Goal: Task Accomplishment & Management: Manage account settings

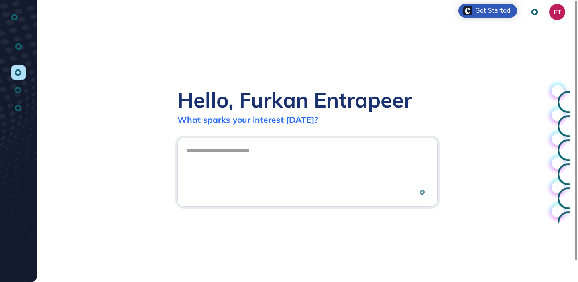
scroll to position [0, 0]
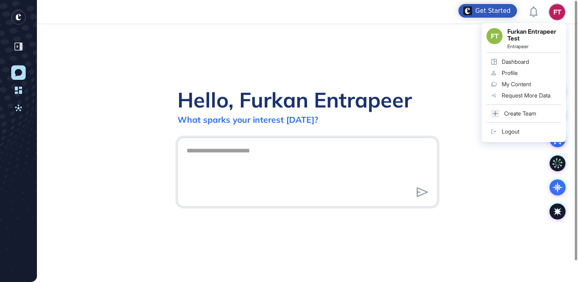
click at [510, 128] on div "Logout" at bounding box center [511, 131] width 18 height 6
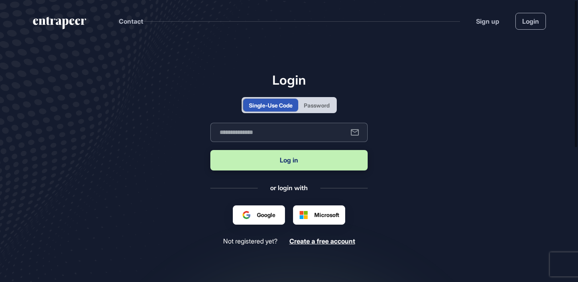
click at [298, 137] on input "text" at bounding box center [288, 132] width 157 height 19
type input "**********"
click at [275, 157] on button "Log in" at bounding box center [288, 160] width 157 height 20
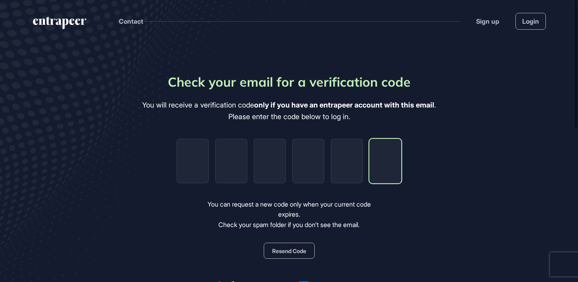
paste input "*"
type input "*"
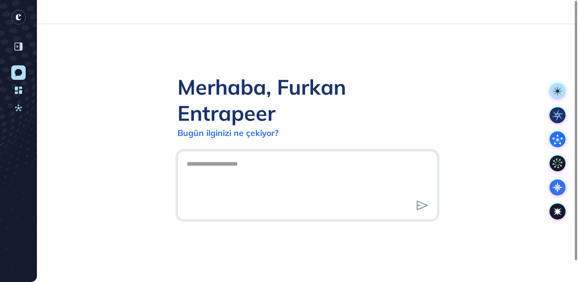
scroll to position [0, 0]
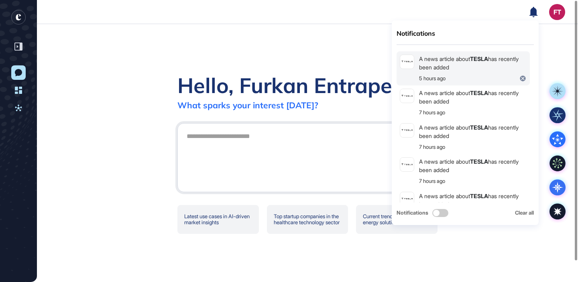
click at [491, 64] on div "A news article about TESLA has recently been added" at bounding box center [473, 63] width 108 height 17
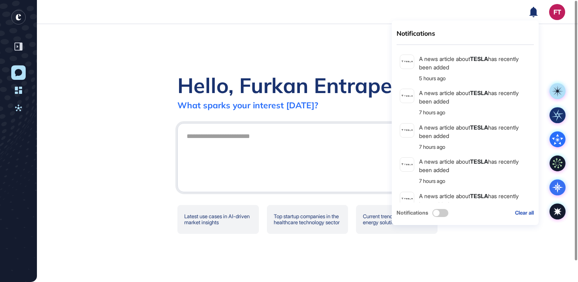
click at [522, 213] on div "Clear all" at bounding box center [524, 213] width 19 height 8
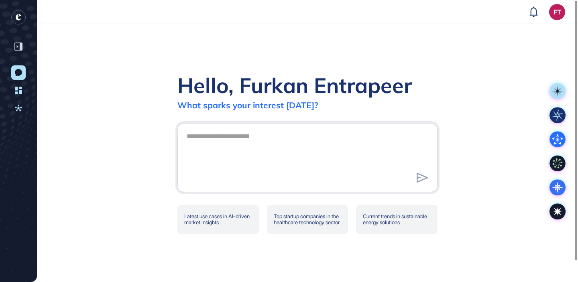
click at [553, 45] on div "Hello, Furkan Entrapeer What sparks your interest today? Latest use cases in AI…" at bounding box center [307, 153] width 541 height 258
click at [566, 42] on div "Hello, Furkan Entrapeer What sparks your interest today? Latest use cases in AI…" at bounding box center [307, 153] width 541 height 258
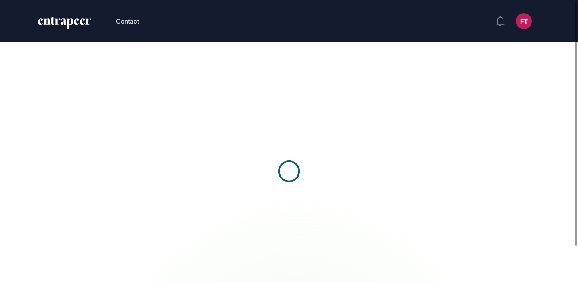
scroll to position [0, 0]
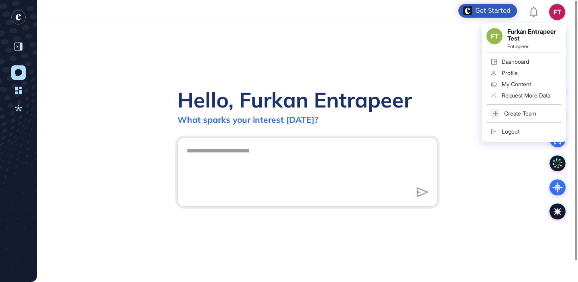
click at [516, 131] on div "Logout" at bounding box center [511, 131] width 18 height 6
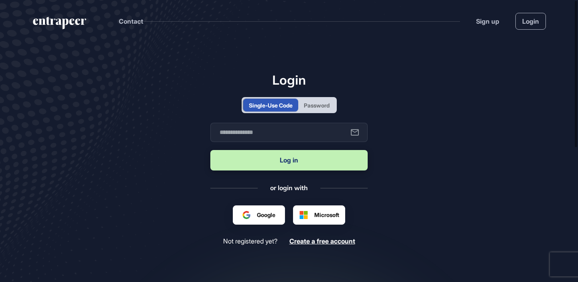
click at [310, 96] on div "Login Single-Use Code Password Business email Log in or login with Google Micro…" at bounding box center [288, 158] width 157 height 173
click at [310, 110] on div "Password" at bounding box center [316, 105] width 37 height 13
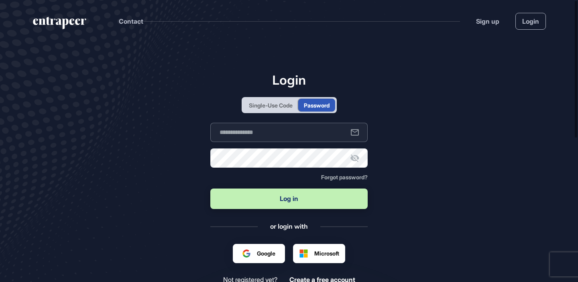
click at [281, 138] on input "text" at bounding box center [288, 132] width 157 height 19
type input "**********"
click at [210, 189] on button "Log in" at bounding box center [288, 199] width 157 height 20
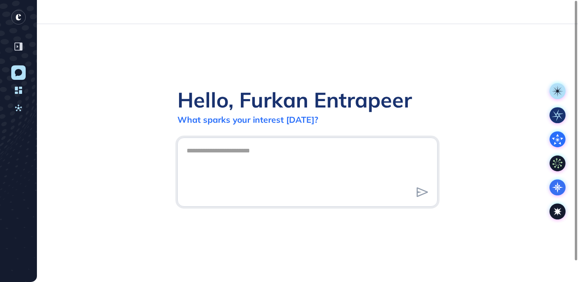
scroll to position [0, 0]
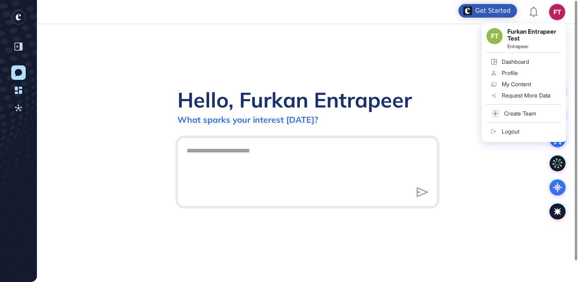
click at [510, 128] on div "Logout" at bounding box center [511, 131] width 18 height 6
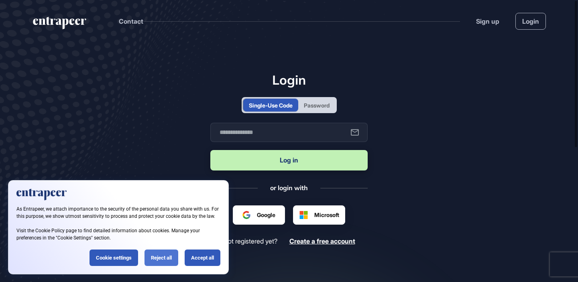
click at [171, 260] on div "Reject all" at bounding box center [162, 258] width 34 height 16
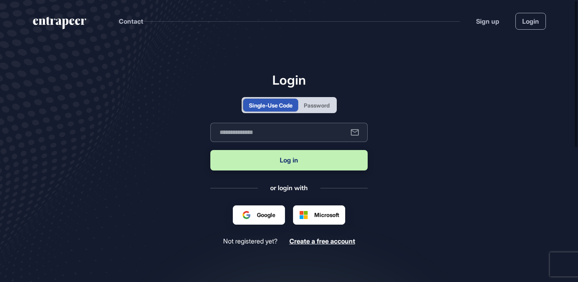
click at [314, 137] on input "text" at bounding box center [288, 132] width 157 height 19
click at [430, 116] on main "Login Single-Use Code Password Business email Log in or login with Google Micro…" at bounding box center [289, 194] width 578 height 304
click at [314, 111] on div "Password" at bounding box center [316, 105] width 37 height 13
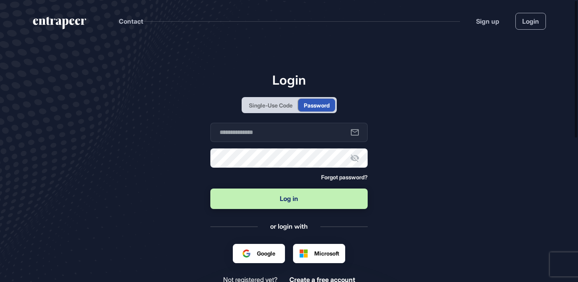
click at [330, 178] on span "Forgot password?" at bounding box center [344, 177] width 47 height 7
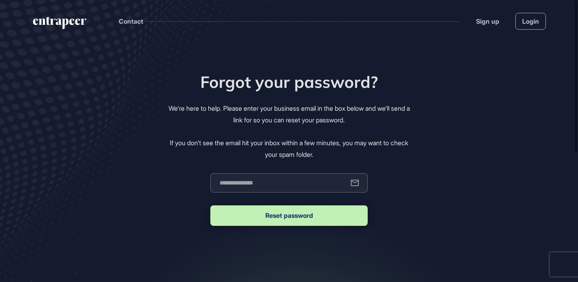
click at [274, 179] on input "email" at bounding box center [288, 182] width 157 height 19
type input "**********"
click at [210, 206] on button "Reset password" at bounding box center [288, 216] width 157 height 20
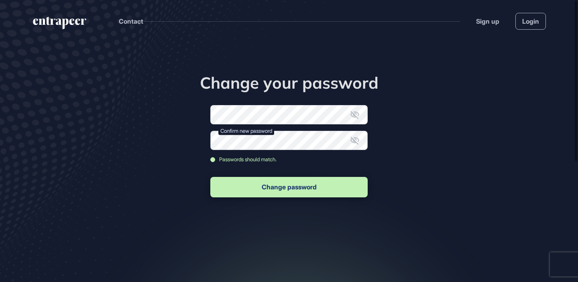
click at [210, 177] on button "Change password" at bounding box center [288, 187] width 157 height 20
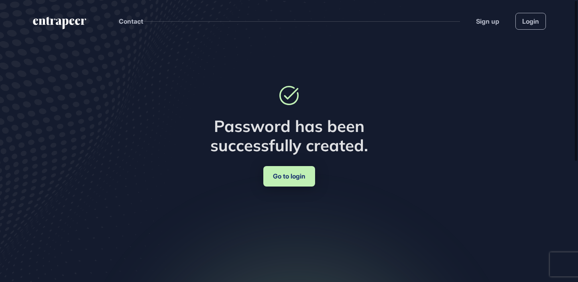
click at [277, 182] on link "Go to login" at bounding box center [289, 176] width 52 height 20
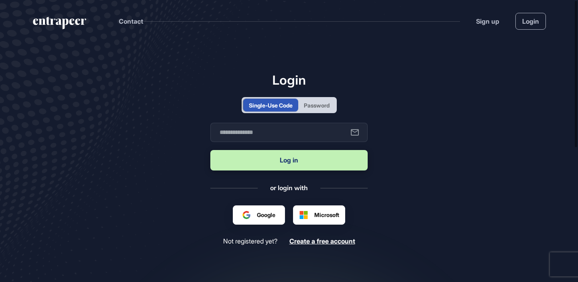
click at [327, 104] on div "Password" at bounding box center [317, 105] width 26 height 8
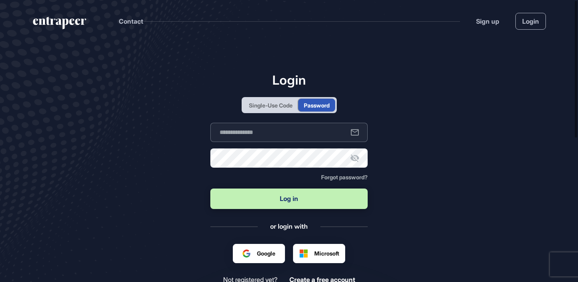
click at [306, 132] on input "text" at bounding box center [288, 132] width 157 height 19
click at [249, 248] on div "Google" at bounding box center [259, 253] width 52 height 19
click at [245, 253] on div at bounding box center [259, 253] width 33 height 8
click at [249, 243] on div "Login Single-Use Code Password Business email Password Forgot password? Log in …" at bounding box center [288, 178] width 157 height 212
click at [246, 250] on div at bounding box center [259, 253] width 33 height 8
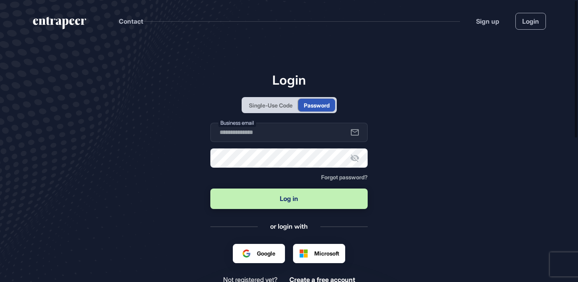
click at [241, 250] on div "Google" at bounding box center [259, 253] width 52 height 19
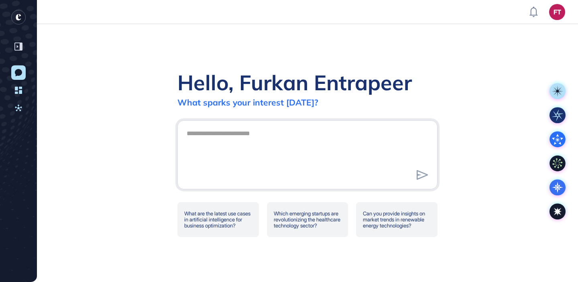
scroll to position [0, 0]
click at [471, 80] on div "Hello, Furkan Entrapeer What sparks your interest today? What are the latest us…" at bounding box center [307, 153] width 541 height 258
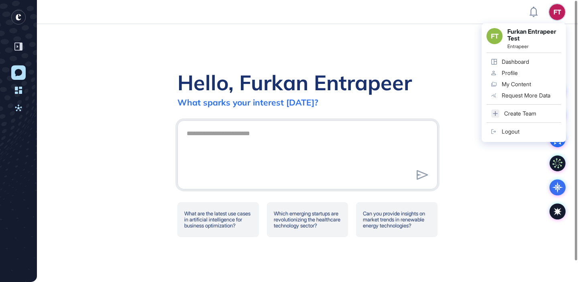
click at [512, 136] on link "Logout" at bounding box center [524, 131] width 75 height 11
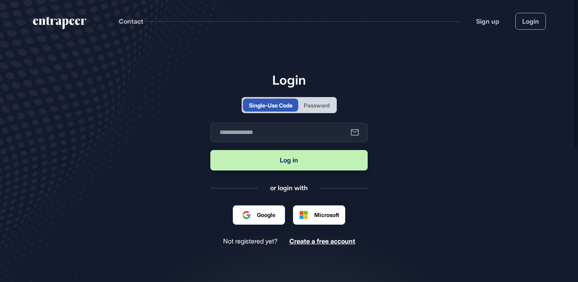
click at [323, 109] on div "Password" at bounding box center [317, 105] width 26 height 8
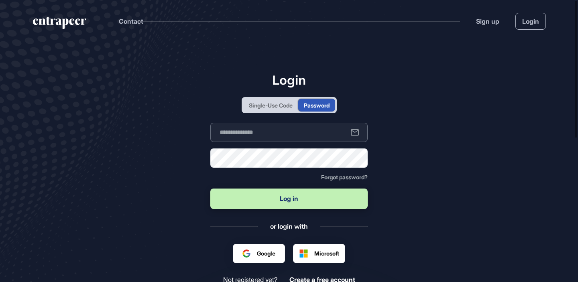
click at [302, 132] on input "text" at bounding box center [288, 132] width 157 height 19
click at [210, 189] on button "Log in" at bounding box center [288, 199] width 157 height 20
click at [315, 128] on input "**********" at bounding box center [288, 132] width 157 height 19
click at [289, 189] on button "Log in" at bounding box center [288, 199] width 157 height 20
click at [188, 159] on main "**********" at bounding box center [289, 213] width 578 height 342
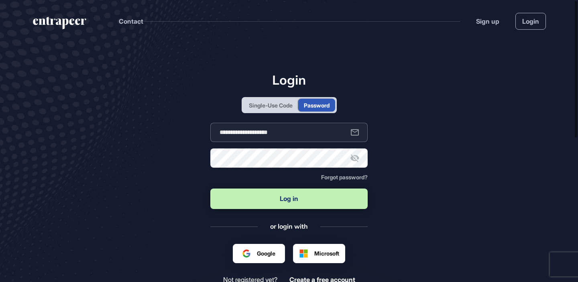
click at [309, 141] on input "**********" at bounding box center [288, 132] width 157 height 19
type input "**********"
click at [313, 200] on button "Log in" at bounding box center [288, 199] width 157 height 20
click at [272, 196] on button "Log in" at bounding box center [288, 199] width 157 height 20
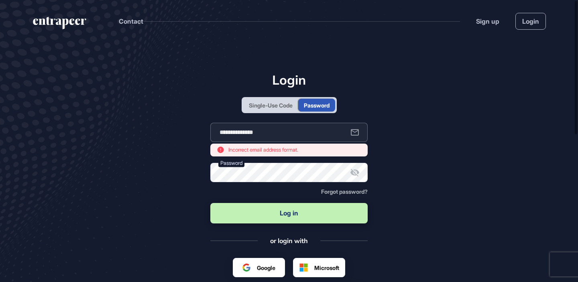
click at [330, 126] on input "**********" at bounding box center [288, 132] width 157 height 19
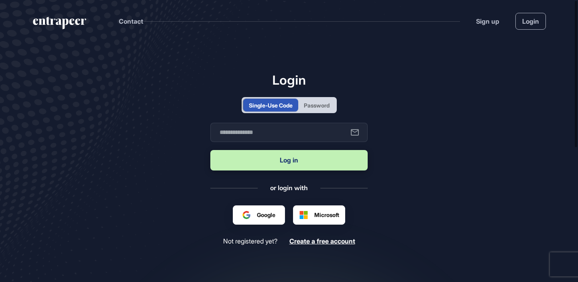
click at [324, 105] on div "Password" at bounding box center [317, 105] width 26 height 8
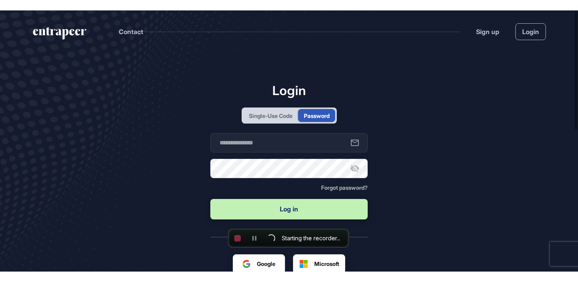
scroll to position [261, 578]
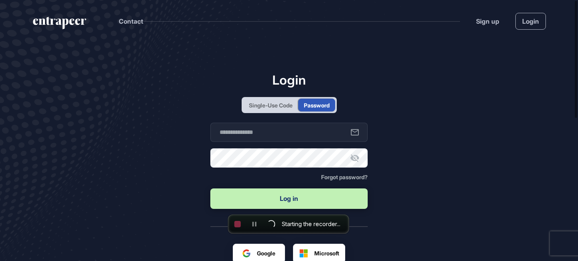
click at [402, 138] on main "Login Single-Use Code Password Business email Password Forgot password? Log in …" at bounding box center [289, 213] width 578 height 342
click at [304, 136] on input "text" at bounding box center [288, 132] width 157 height 19
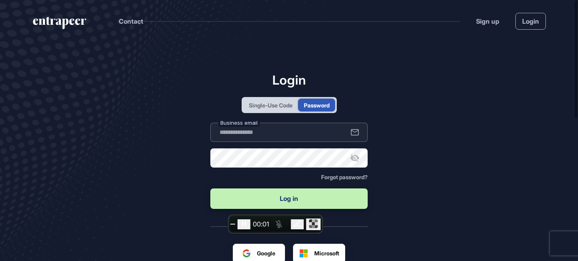
click at [259, 134] on input "text" at bounding box center [288, 132] width 157 height 19
click at [232, 173] on form "**********" at bounding box center [288, 167] width 157 height 88
click at [251, 192] on button "Log in" at bounding box center [288, 199] width 157 height 20
click at [298, 129] on input "**********" at bounding box center [288, 132] width 157 height 19
drag, startPoint x: 296, startPoint y: 138, endPoint x: 240, endPoint y: 133, distance: 56.5
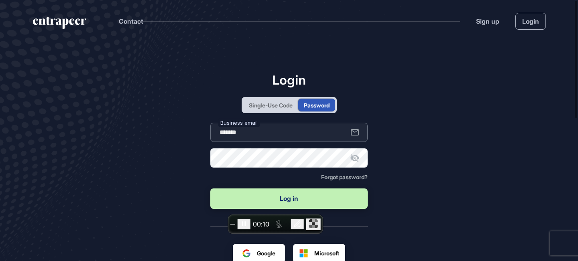
click at [240, 133] on input "*******" at bounding box center [288, 132] width 157 height 19
type input "**********"
click at [236, 173] on form "**********" at bounding box center [288, 167] width 157 height 88
click at [276, 195] on button "Log in" at bounding box center [288, 199] width 157 height 20
click at [268, 137] on input "**********" at bounding box center [288, 132] width 157 height 19
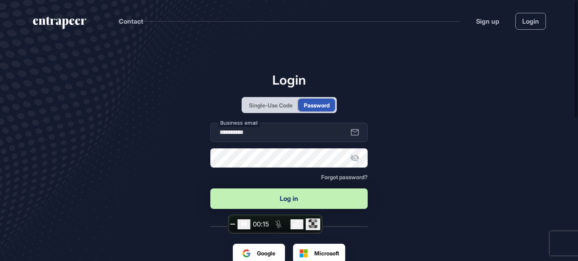
click at [259, 202] on button "Log in" at bounding box center [288, 199] width 157 height 20
click at [233, 224] on span "End recording" at bounding box center [233, 224] width 0 height 0
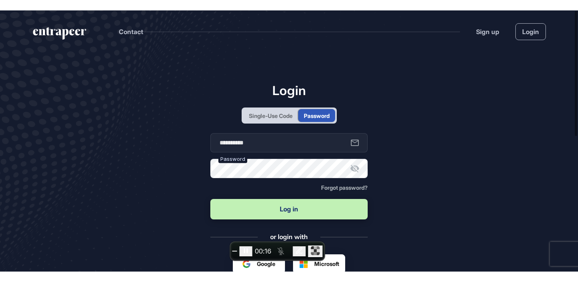
scroll to position [282, 578]
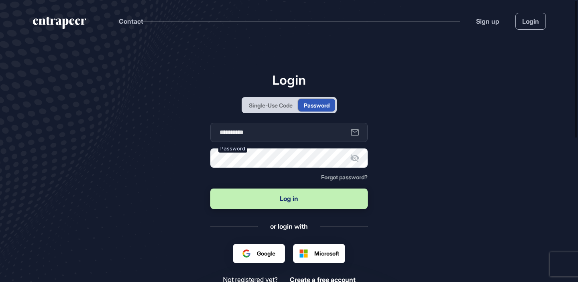
click at [268, 251] on div at bounding box center [259, 253] width 33 height 8
click at [268, 249] on div at bounding box center [259, 253] width 33 height 8
click at [263, 247] on div "Google" at bounding box center [259, 253] width 52 height 19
click at [173, 206] on main "**********" at bounding box center [289, 213] width 578 height 342
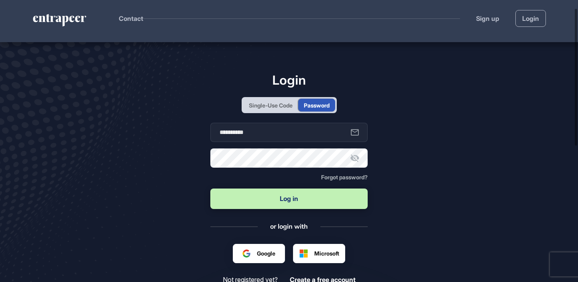
scroll to position [51, 0]
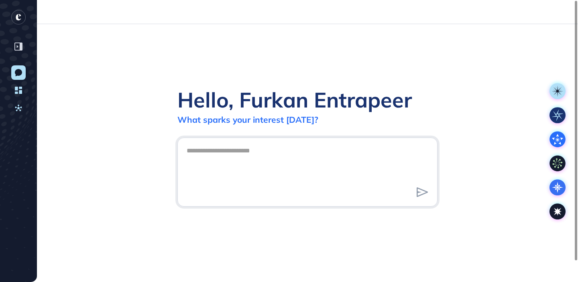
scroll to position [0, 0]
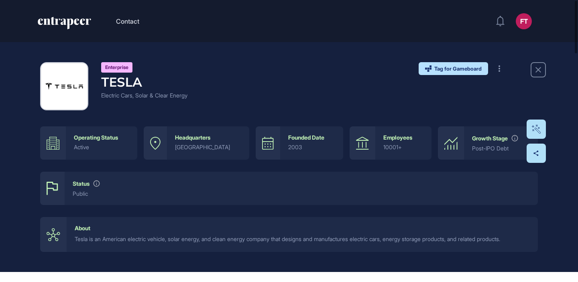
click at [384, 95] on div "Enterprise TESLA Electric Cars, Solar & Clear Energy Tag for Gameboard Build Pa…" at bounding box center [289, 86] width 498 height 48
click at [65, 24] on icon "entrapeer-logo" at bounding box center [61, 21] width 47 height 6
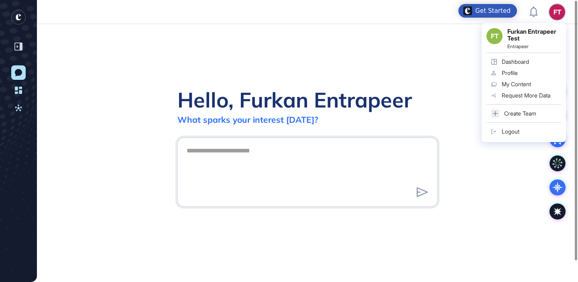
click at [513, 75] on div "Profile" at bounding box center [510, 73] width 16 height 6
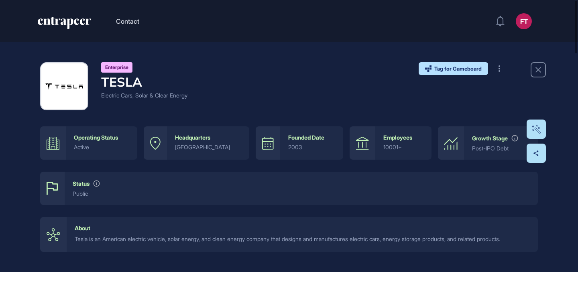
click at [53, 19] on icon "entrapeer-logo" at bounding box center [71, 21] width 41 height 8
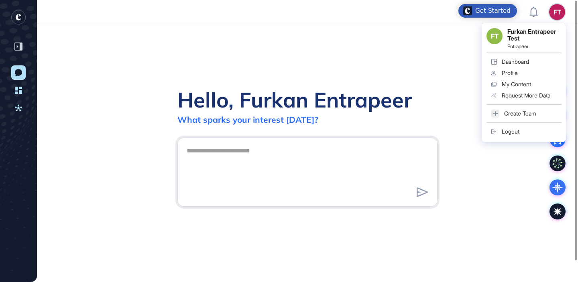
click at [526, 70] on link "Profile" at bounding box center [524, 72] width 75 height 11
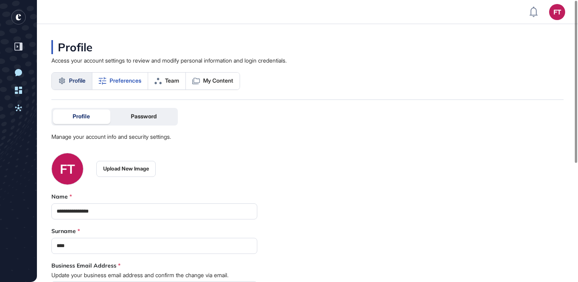
click at [141, 82] on span "Preferences" at bounding box center [126, 80] width 32 height 6
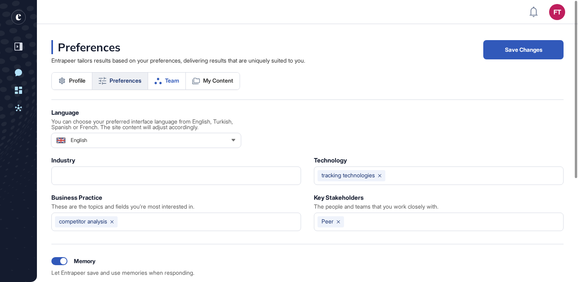
click at [167, 82] on span "Team" at bounding box center [172, 80] width 14 height 6
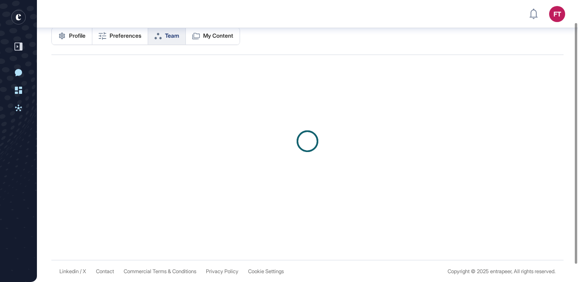
scroll to position [27, 0]
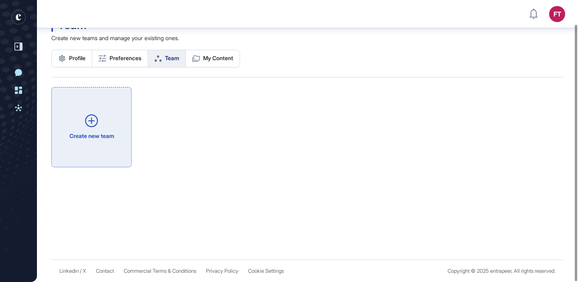
click at [90, 135] on link "Create new team" at bounding box center [91, 127] width 80 height 80
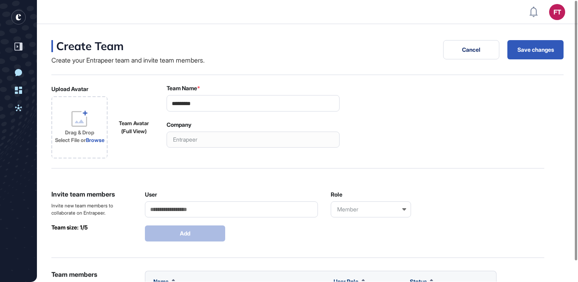
scroll to position [82, 0]
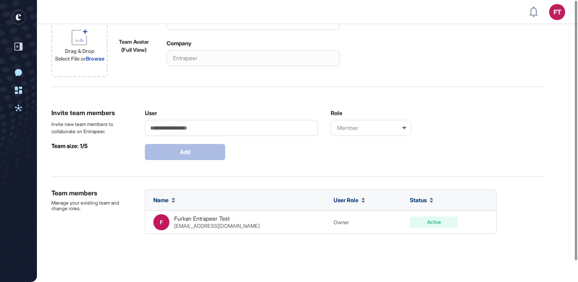
click at [222, 129] on input "User" at bounding box center [231, 128] width 173 height 16
click at [435, 157] on div "User Role Member Add" at bounding box center [345, 135] width 400 height 51
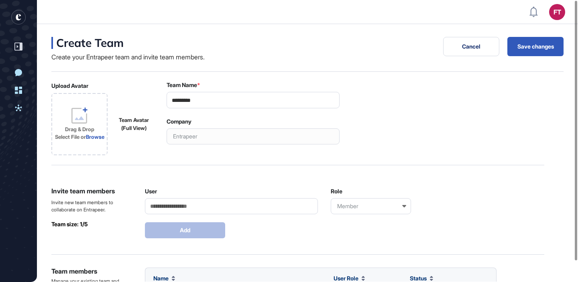
scroll to position [0, 0]
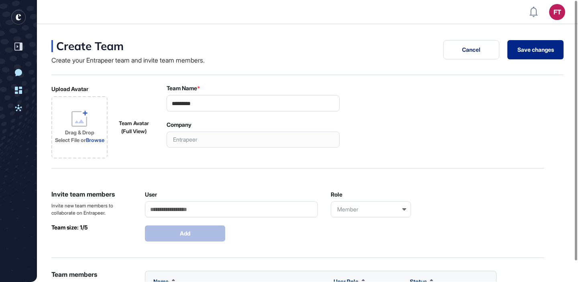
click at [536, 52] on button "Save changes" at bounding box center [536, 49] width 56 height 19
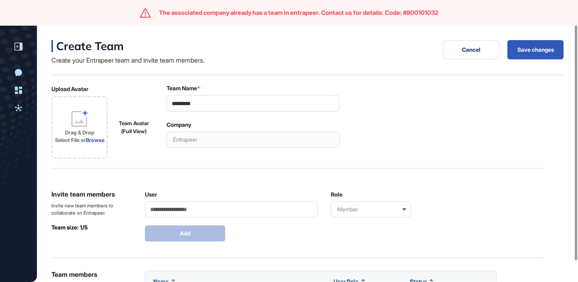
click at [247, 105] on input "*********" at bounding box center [253, 103] width 173 height 16
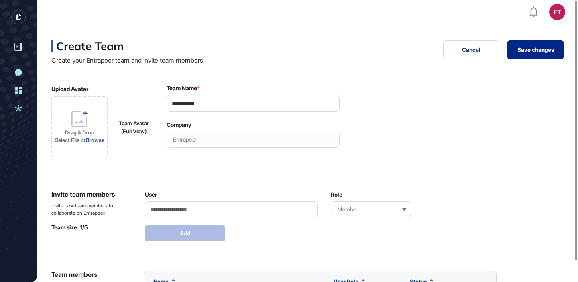
click at [528, 49] on button "Save changes" at bounding box center [536, 49] width 56 height 19
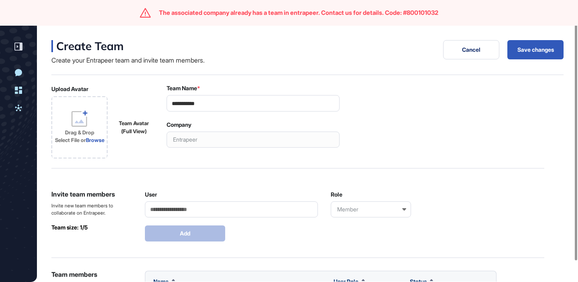
click at [307, 104] on input "**********" at bounding box center [253, 103] width 173 height 16
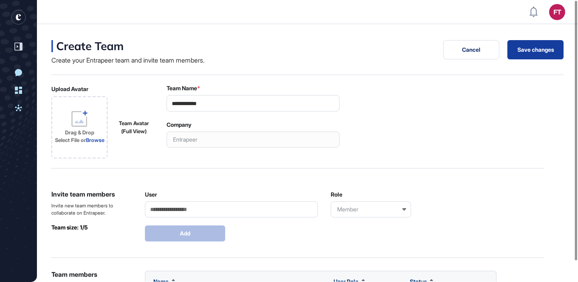
type input "**********"
click at [548, 54] on button "Save changes" at bounding box center [536, 49] width 56 height 19
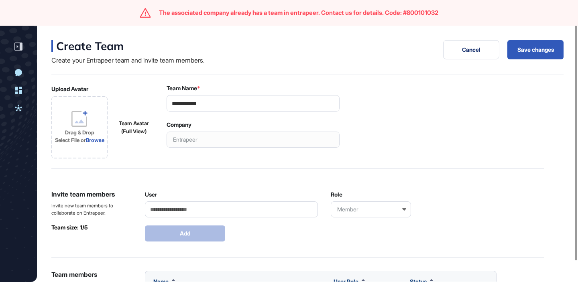
click at [292, 110] on input "**********" at bounding box center [253, 103] width 173 height 16
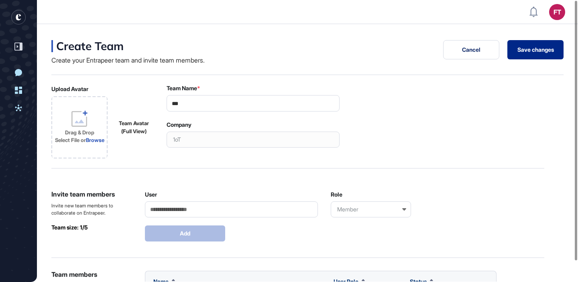
click at [546, 54] on button "Save changes" at bounding box center [536, 49] width 56 height 19
click at [519, 55] on button "Save changes" at bounding box center [536, 49] width 56 height 19
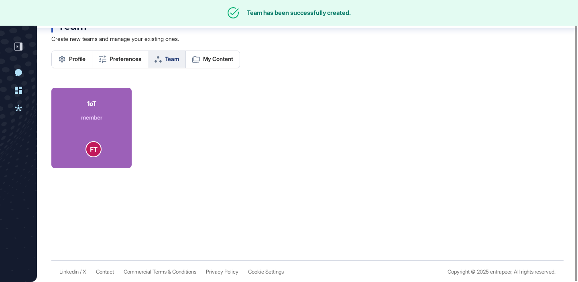
scroll to position [27, 0]
click at [95, 111] on div "1oT member" at bounding box center [91, 109] width 21 height 23
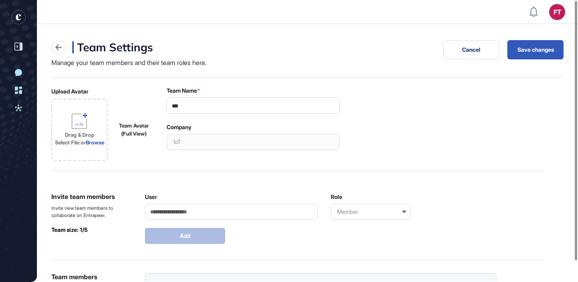
scroll to position [133, 0]
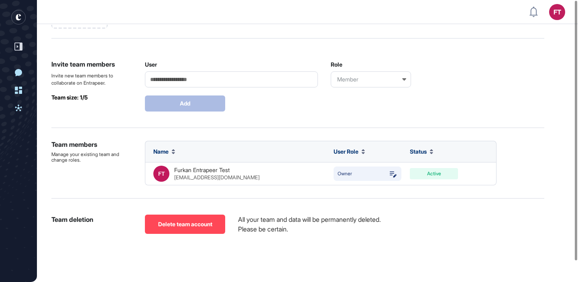
click at [180, 217] on button "Delete team account" at bounding box center [185, 224] width 80 height 19
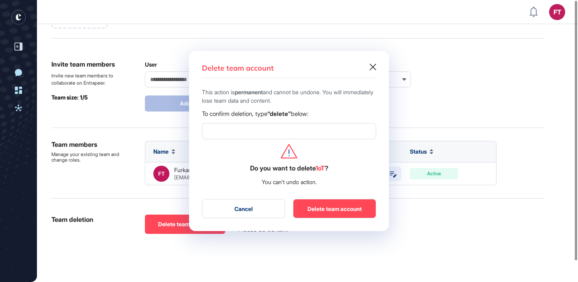
click at [236, 129] on input at bounding box center [289, 131] width 174 height 16
type input "******"
click at [320, 214] on button "Delete team account" at bounding box center [334, 208] width 83 height 19
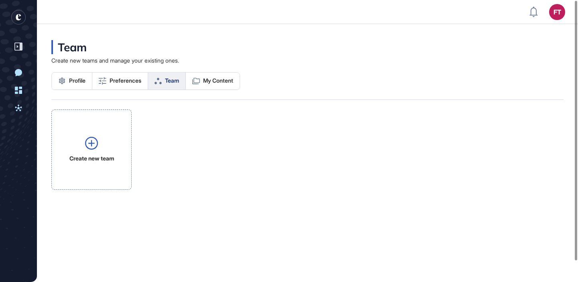
click at [18, 16] on icon "entrapeer-logo" at bounding box center [18, 17] width 5 height 6
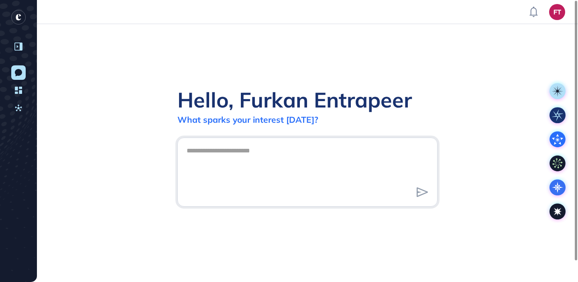
click at [19, 49] on icon at bounding box center [18, 47] width 8 height 8
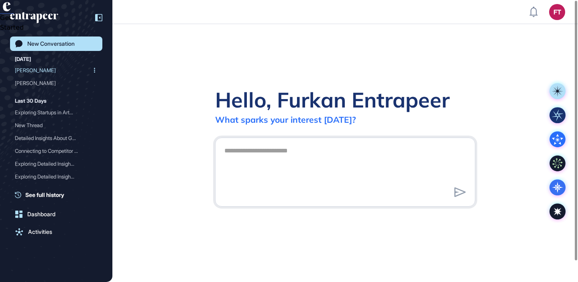
click at [39, 70] on div "Reese" at bounding box center [53, 70] width 76 height 13
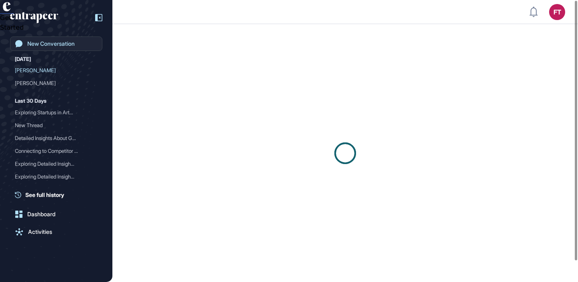
click at [65, 43] on div "New Conversation" at bounding box center [50, 44] width 47 height 6
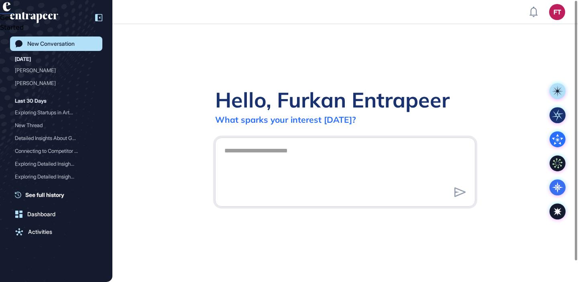
click at [105, 20] on div "New Conversation Yesterday Reese Tracy Last 30 Days Exploring Startups in Art..…" at bounding box center [56, 141] width 112 height 282
click at [100, 20] on icon at bounding box center [98, 17] width 7 height 7
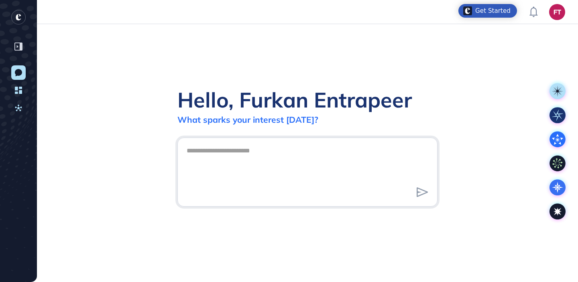
scroll to position [0, 0]
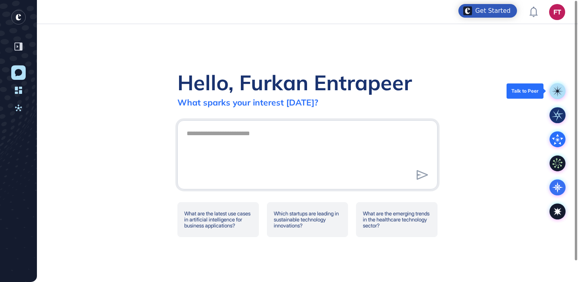
click at [554, 86] on rect at bounding box center [558, 91] width 16 height 16
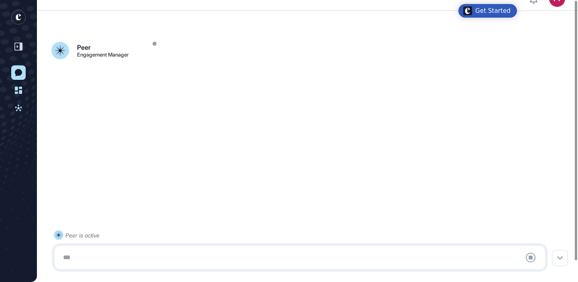
scroll to position [22, 0]
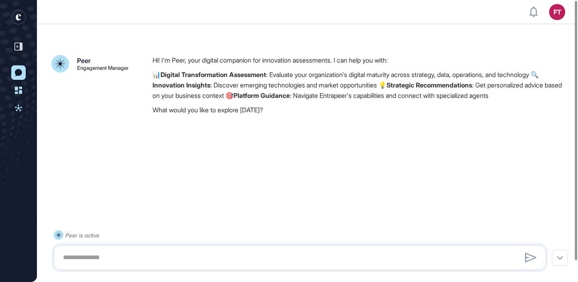
scroll to position [22, 0]
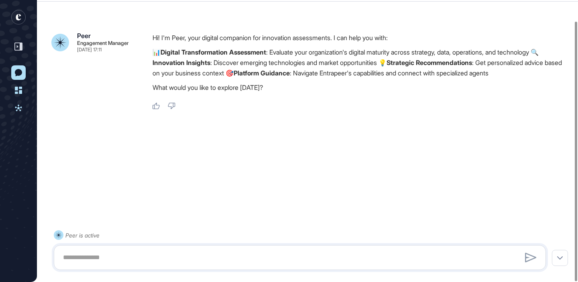
click at [19, 17] on rect "entrapeer-logo" at bounding box center [18, 17] width 14 height 14
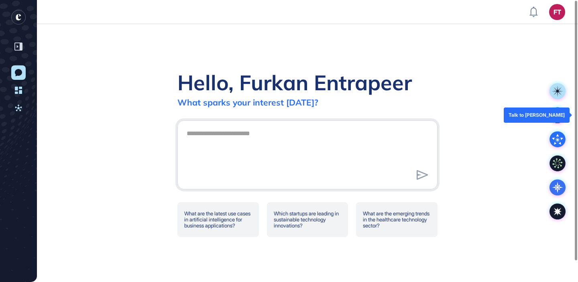
click at [556, 116] on icon at bounding box center [557, 115] width 11 height 11
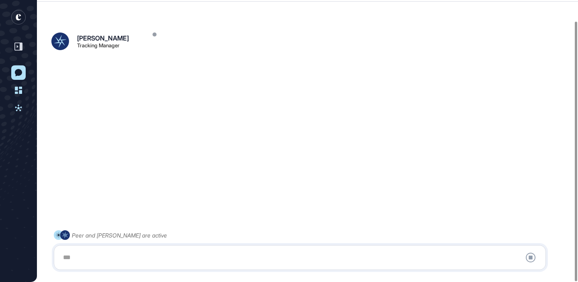
scroll to position [22, 0]
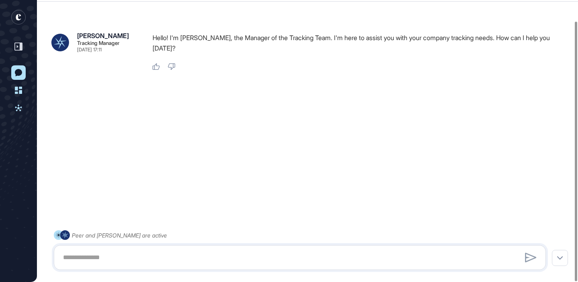
click at [17, 14] on icon "entrapeer-logo" at bounding box center [16, 19] width 13 height 18
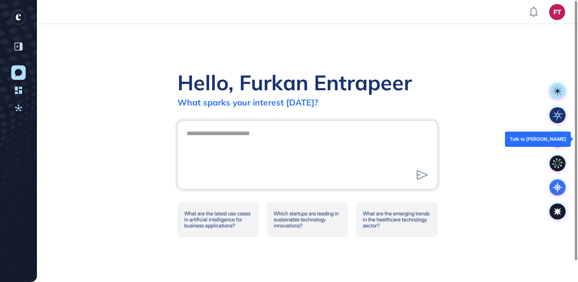
click at [561, 133] on icon at bounding box center [558, 139] width 16 height 16
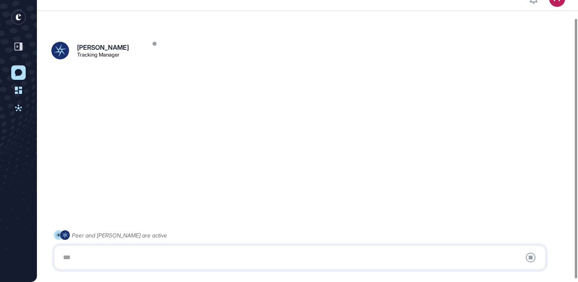
scroll to position [22, 0]
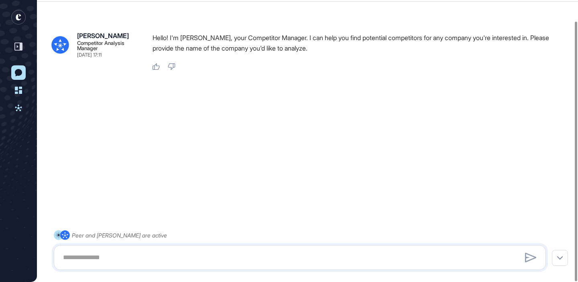
click at [15, 17] on rect "entrapeer-logo" at bounding box center [18, 17] width 14 height 14
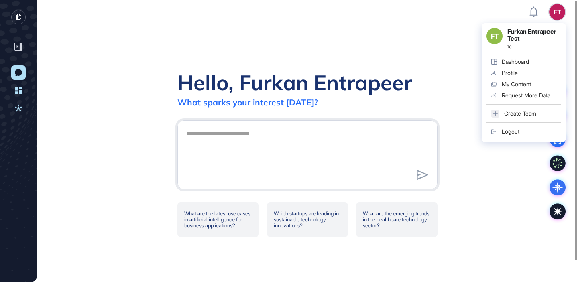
click at [509, 131] on div "Logout" at bounding box center [511, 131] width 18 height 6
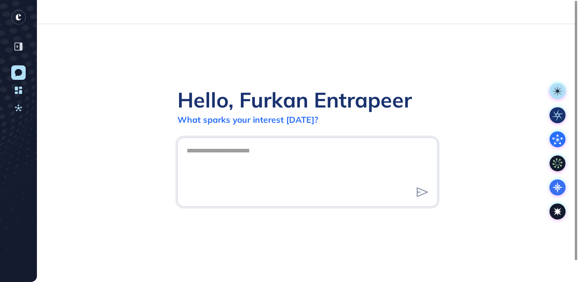
scroll to position [0, 0]
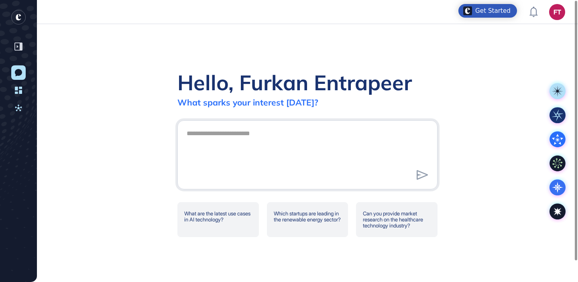
click at [307, 27] on div "Hello, Furkan Entrapeer What sparks your interest [DATE]? What are the latest u…" at bounding box center [307, 153] width 541 height 258
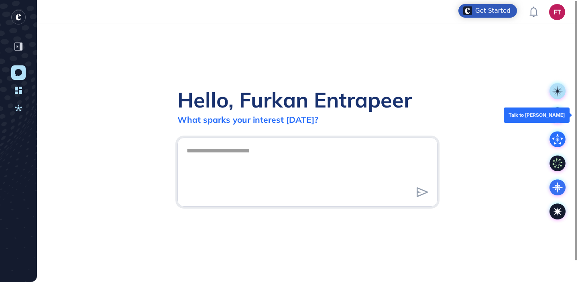
scroll to position [0, 0]
click at [554, 117] on rect at bounding box center [558, 115] width 16 height 16
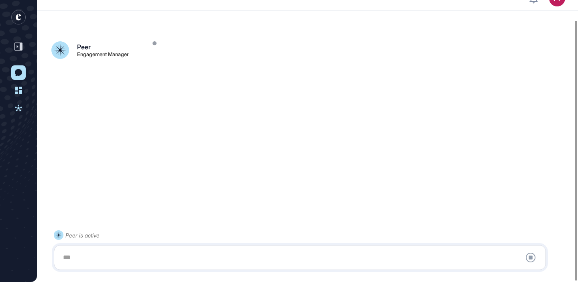
scroll to position [22, 0]
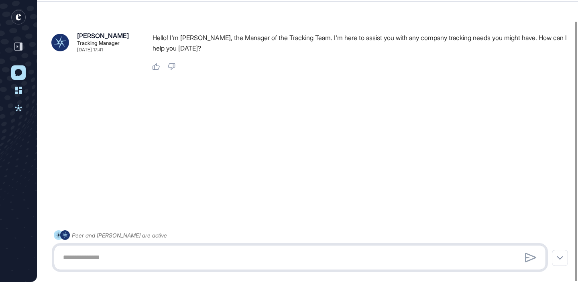
click at [307, 255] on textarea at bounding box center [299, 258] width 483 height 16
type textarea "**********"
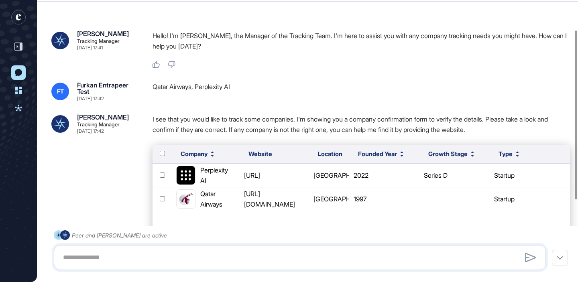
scroll to position [107, 0]
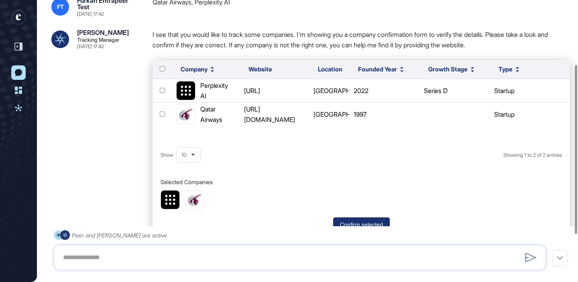
click at [365, 219] on button "Confirm selected" at bounding box center [361, 225] width 57 height 14
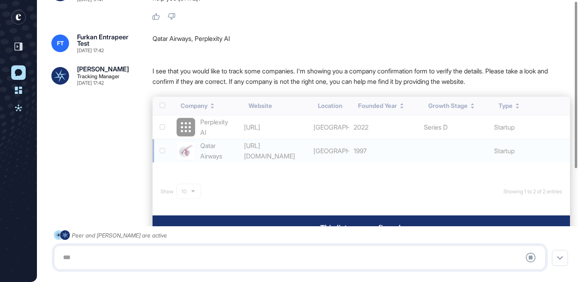
scroll to position [0, 0]
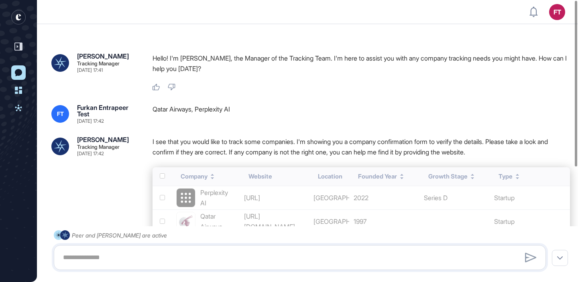
scroll to position [195, 0]
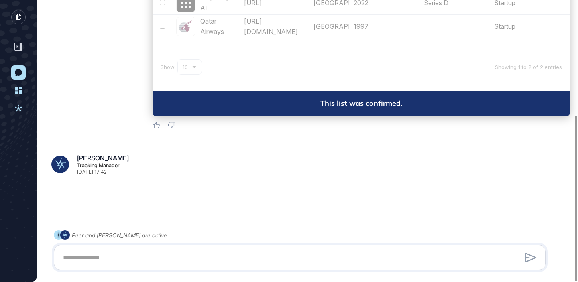
click at [13, 10] on icon "entrapeer-logo" at bounding box center [16, 19] width 13 height 18
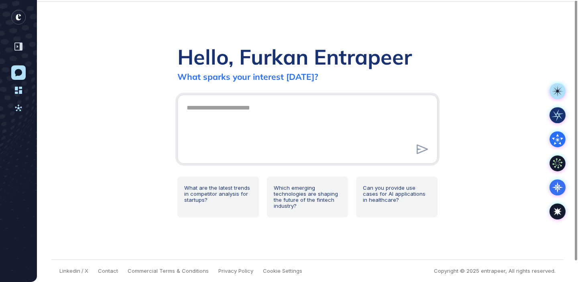
scroll to position [0, 0]
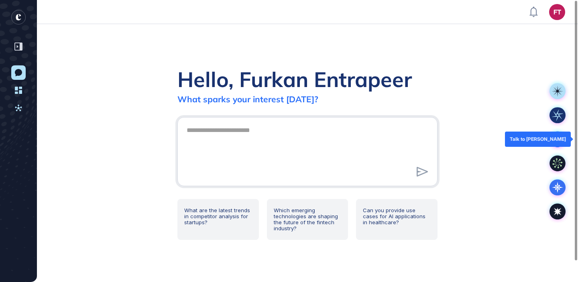
click at [559, 139] on icon at bounding box center [558, 140] width 4 height 4
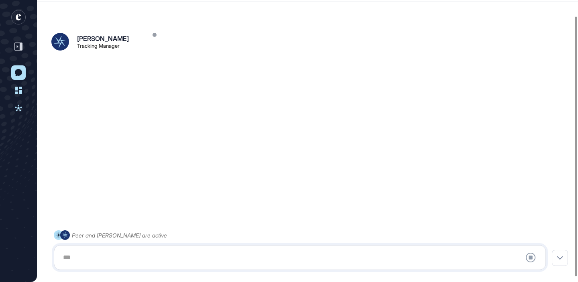
scroll to position [22, 0]
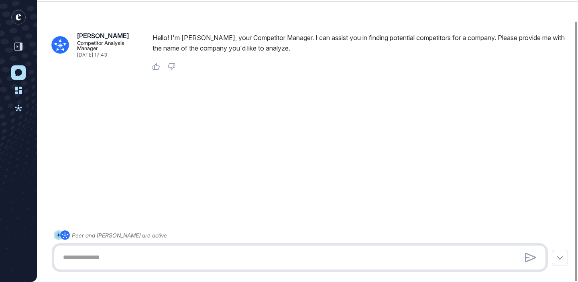
click at [368, 254] on textarea at bounding box center [299, 258] width 483 height 16
type textarea "**********"
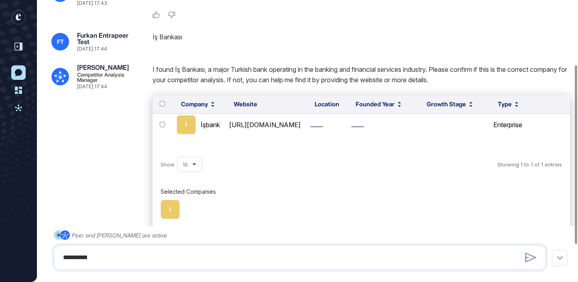
scroll to position [107, 0]
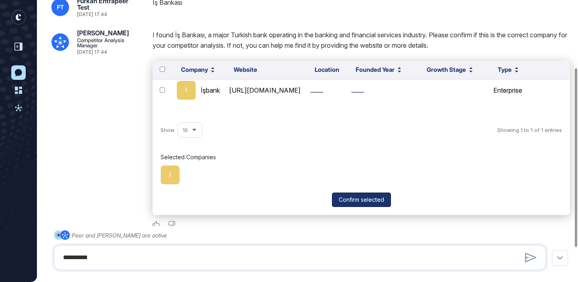
click at [371, 202] on button "Confirm selected" at bounding box center [361, 200] width 59 height 14
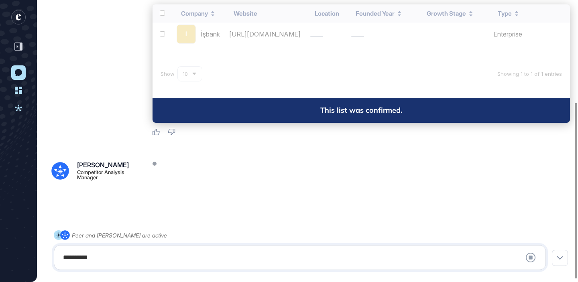
scroll to position [169, 0]
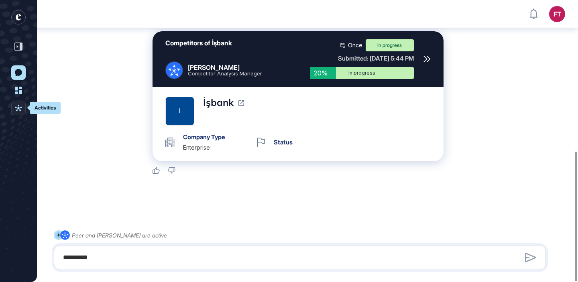
click at [20, 106] on icon at bounding box center [18, 107] width 7 height 7
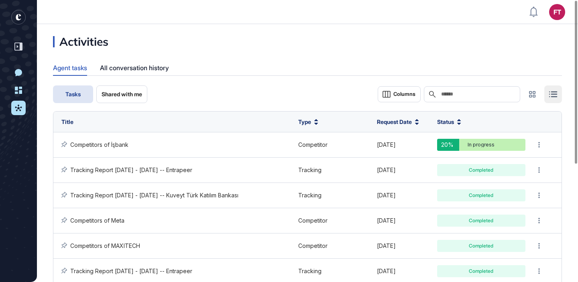
click at [15, 13] on icon "entrapeer-logo" at bounding box center [16, 19] width 13 height 18
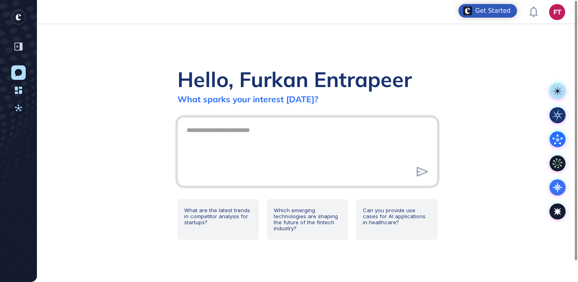
click at [359, 144] on textarea at bounding box center [307, 150] width 251 height 56
type textarea "******"
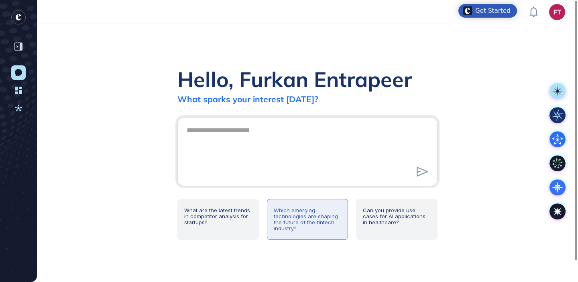
click at [304, 222] on div "Which emerging technologies are shaping the future of the fintech industry?" at bounding box center [308, 219] width 82 height 41
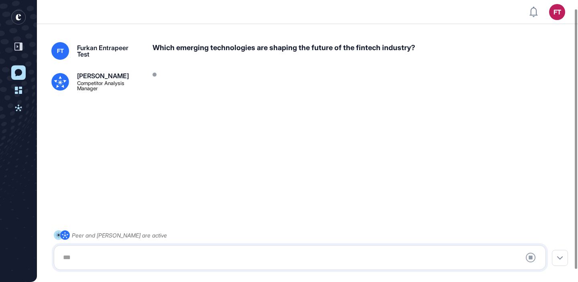
scroll to position [22, 0]
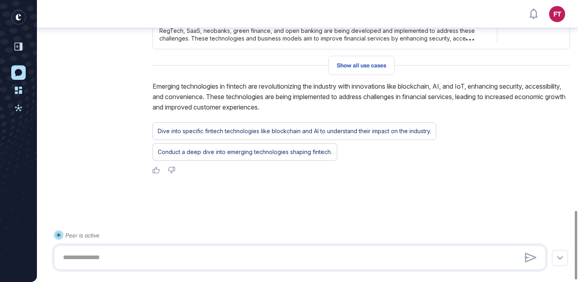
scroll to position [879, 0]
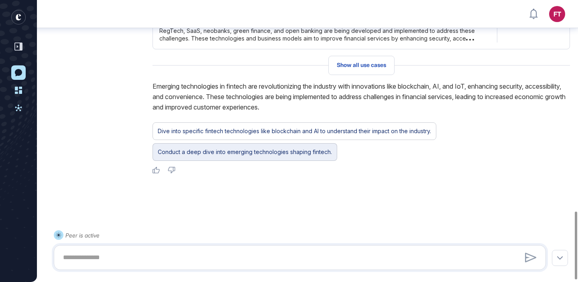
click at [307, 157] on div "Conduct a deep dive into emerging technologies shaping fintech." at bounding box center [245, 152] width 174 height 10
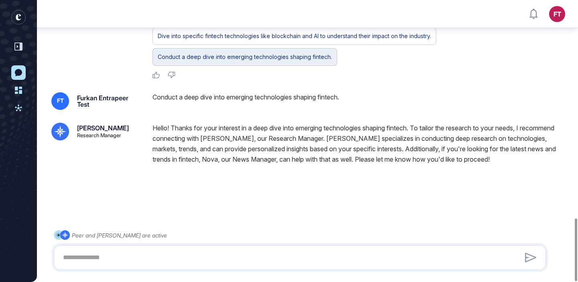
scroll to position [982, 0]
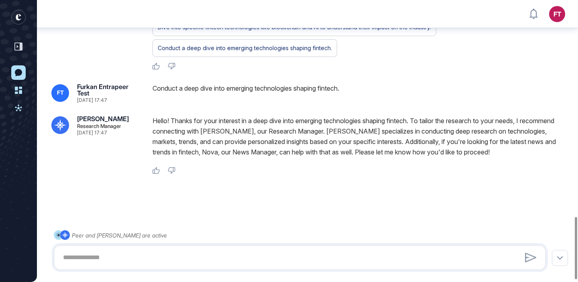
click at [18, 18] on rect "entrapeer-logo" at bounding box center [18, 17] width 14 height 14
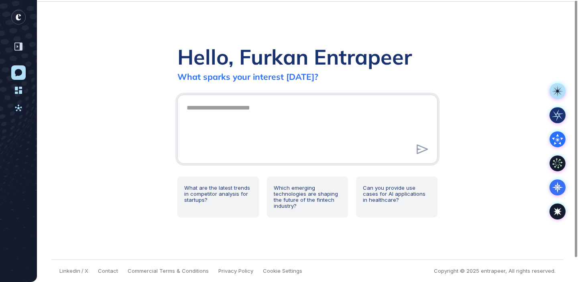
scroll to position [0, 0]
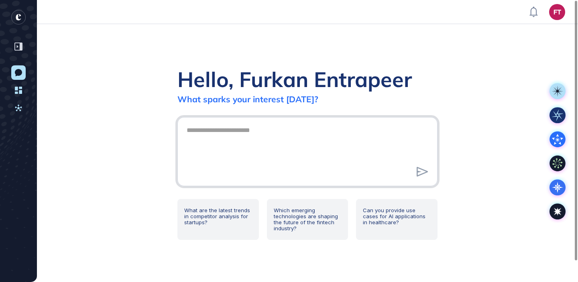
click at [218, 125] on textarea at bounding box center [307, 150] width 251 height 56
type textarea "*"
type textarea "**********"
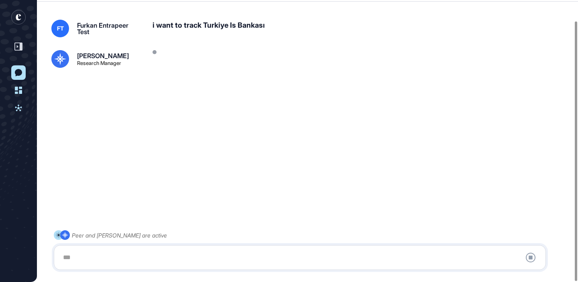
scroll to position [22, 0]
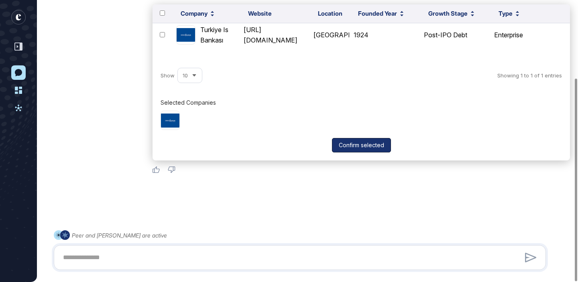
click at [348, 151] on button "Confirm selected" at bounding box center [361, 145] width 59 height 14
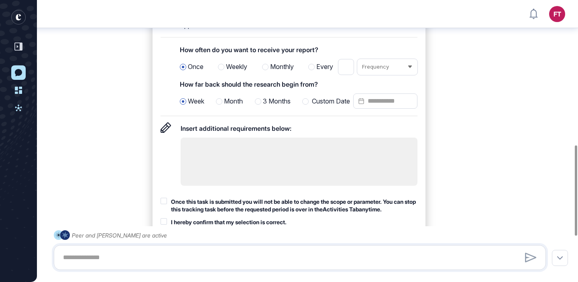
scroll to position [453, 0]
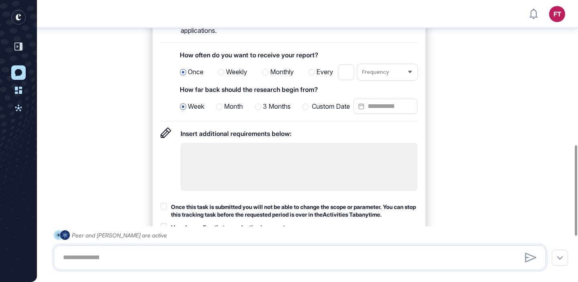
click at [229, 112] on span "Month" at bounding box center [233, 107] width 19 height 10
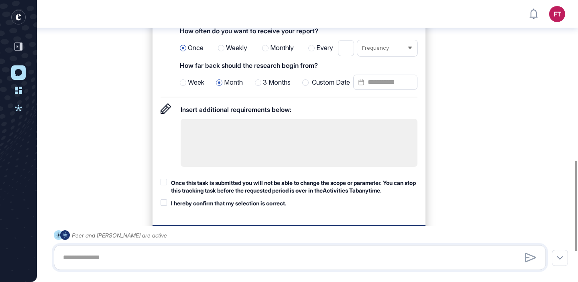
scroll to position [501, 0]
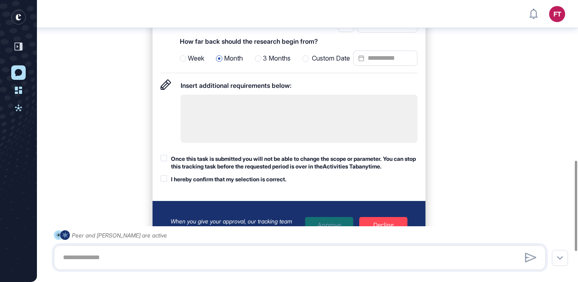
click at [223, 171] on div "Once this task is submitted you will not be able to change the scope or paramet…" at bounding box center [294, 163] width 247 height 16
click at [218, 183] on div "I hereby confirm that my selection is correct." at bounding box center [229, 179] width 116 height 8
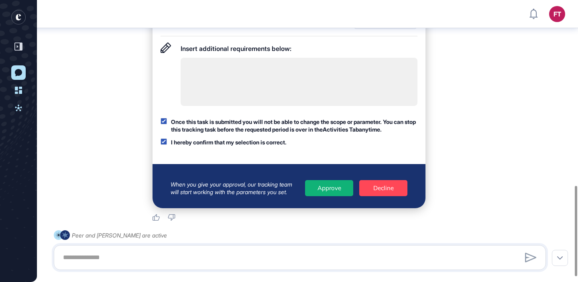
scroll to position [591, 0]
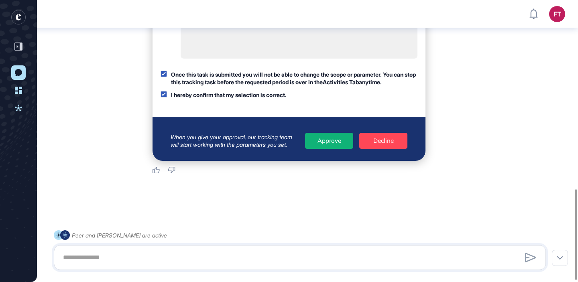
click at [323, 147] on div "Approve" at bounding box center [329, 141] width 48 height 16
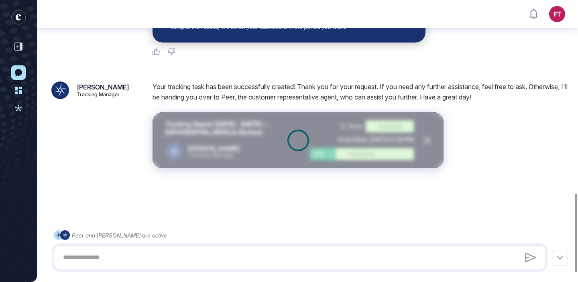
scroll to position [725, 0]
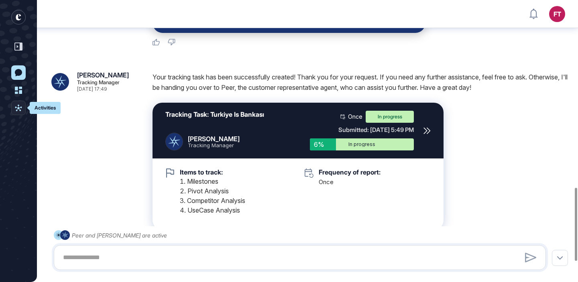
click at [14, 104] on link "Activities" at bounding box center [18, 108] width 14 height 14
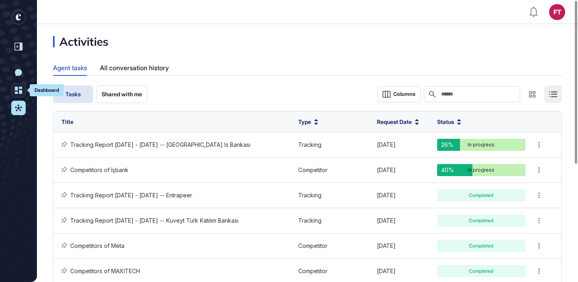
click at [18, 90] on icon at bounding box center [18, 90] width 7 height 7
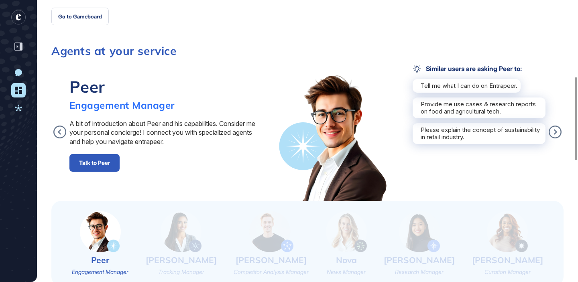
scroll to position [262, 0]
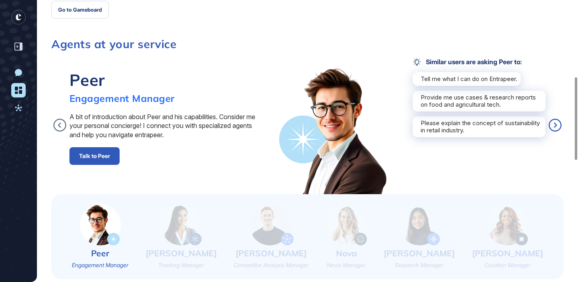
click at [555, 123] on icon at bounding box center [555, 125] width 13 height 13
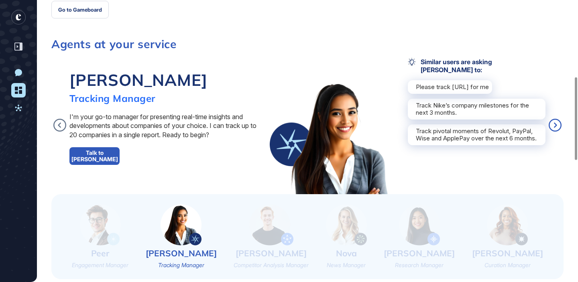
click at [555, 123] on icon at bounding box center [555, 125] width 13 height 13
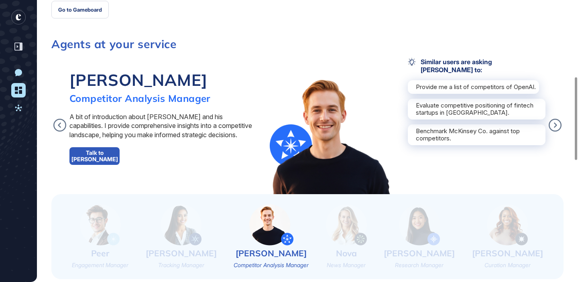
click at [120, 159] on div "Nash Competitor Analysis Manager A bit of introduction about Nash and his capab…" at bounding box center [163, 126] width 188 height 137
click at [93, 155] on link "Talk to Nash" at bounding box center [94, 156] width 50 height 18
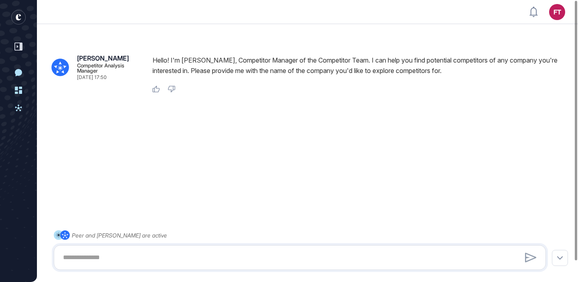
click at [15, 18] on icon "entrapeer-logo" at bounding box center [16, 19] width 13 height 18
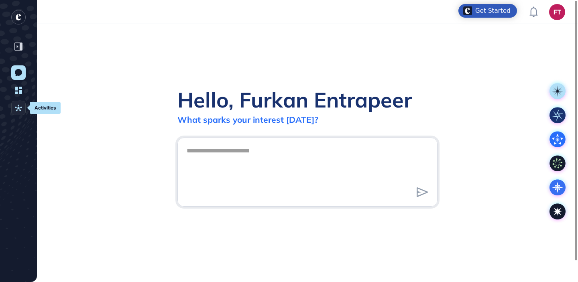
click at [18, 111] on icon at bounding box center [18, 107] width 7 height 7
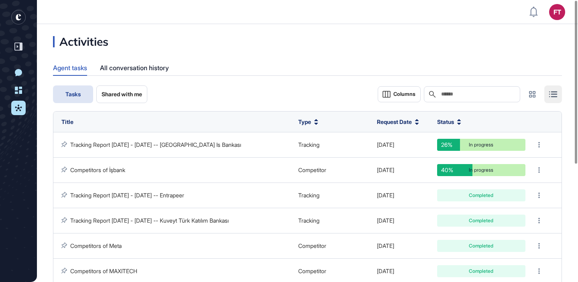
click at [16, 16] on icon "entrapeer-logo" at bounding box center [18, 17] width 5 height 6
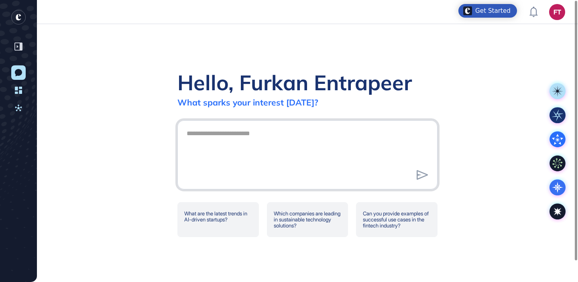
click at [322, 126] on textarea at bounding box center [307, 154] width 251 height 56
click at [319, 132] on textarea at bounding box center [307, 154] width 251 height 56
click at [357, 101] on div "Hello, Furkan Entrapeer What sparks your interest [DATE]?" at bounding box center [307, 88] width 260 height 38
